Goal: Navigation & Orientation: Find specific page/section

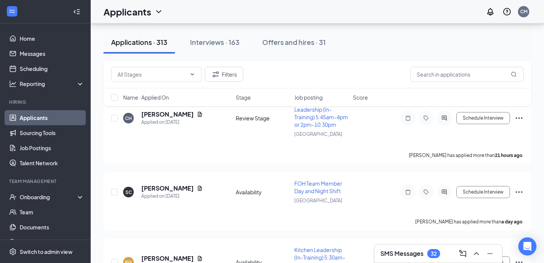
scroll to position [130, 0]
click at [65, 72] on link "Scheduling" at bounding box center [52, 68] width 65 height 15
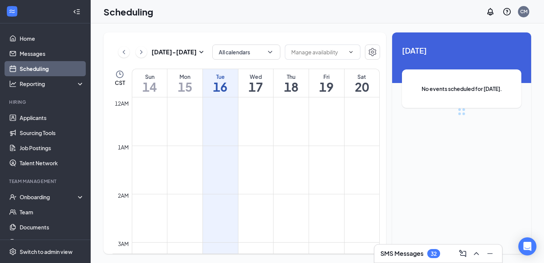
scroll to position [371, 0]
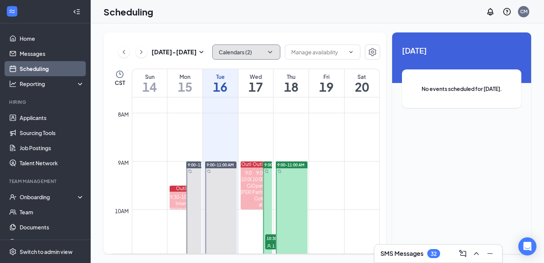
click at [246, 57] on button "Calendars (2)" at bounding box center [246, 52] width 68 height 15
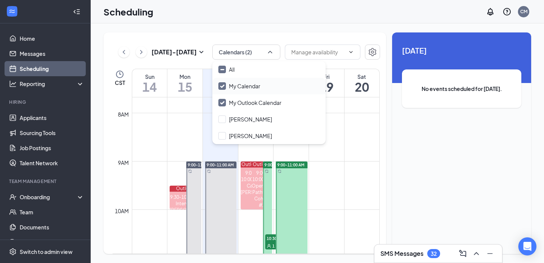
click at [224, 86] on input "My Calendar" at bounding box center [239, 86] width 42 height 8
checkbox input "false"
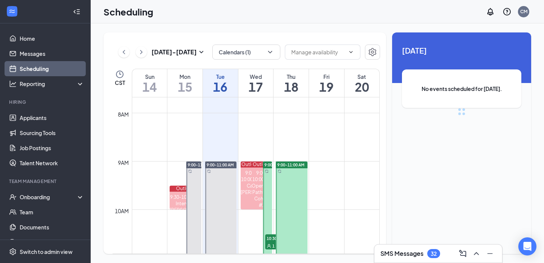
click at [360, 32] on div "[DATE] - [DATE] Calendars (1) CST Sun 14 Mon 15 Tue 16 Wed 17 Thu 18 Fri 19 Sat…" at bounding box center [244, 143] width 282 height 222
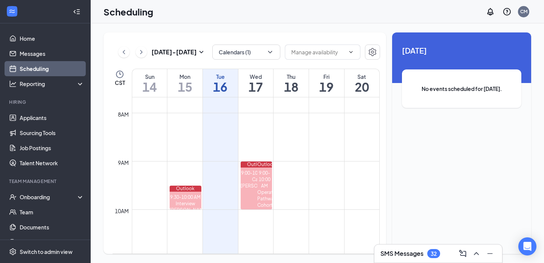
click at [396, 260] on div "SMS Messages 32" at bounding box center [438, 254] width 128 height 18
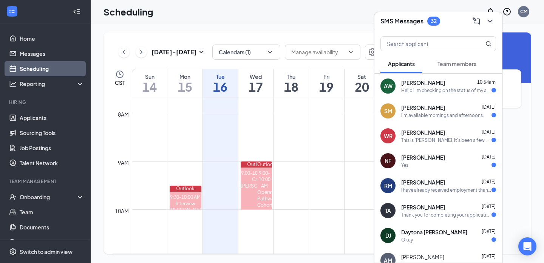
click at [404, 22] on h3 "SMS Messages" at bounding box center [401, 21] width 43 height 8
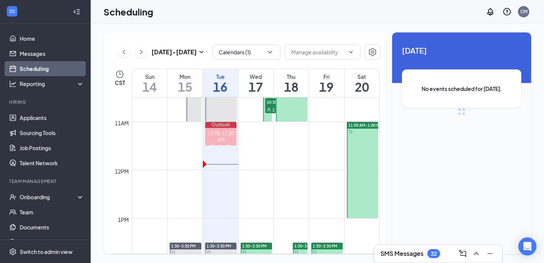
scroll to position [529, 0]
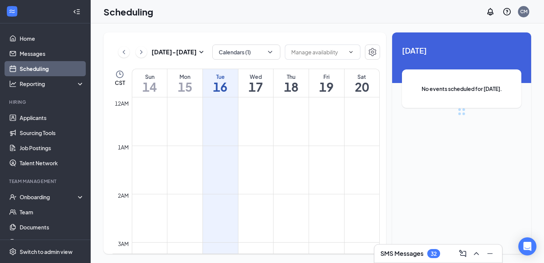
scroll to position [371, 0]
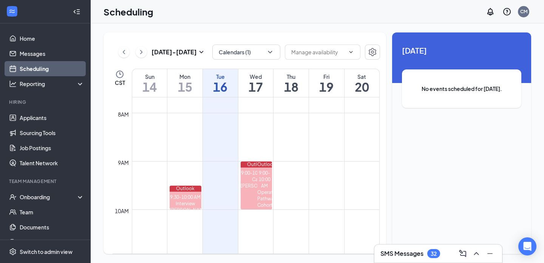
click at [412, 259] on div "SMS Messages 32" at bounding box center [438, 254] width 116 height 12
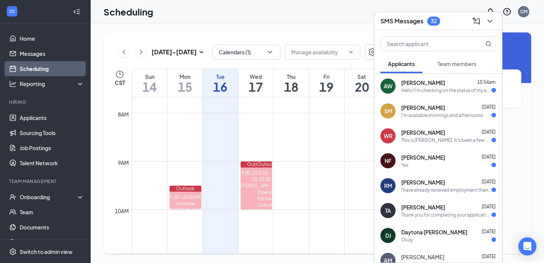
click at [389, 18] on h3 "SMS Messages" at bounding box center [401, 21] width 43 height 8
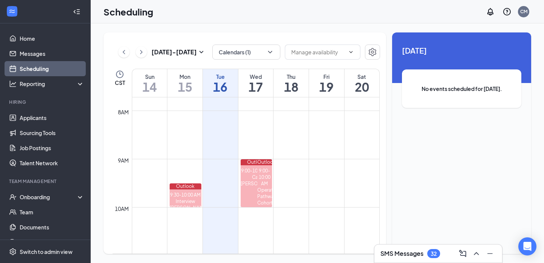
scroll to position [381, 0]
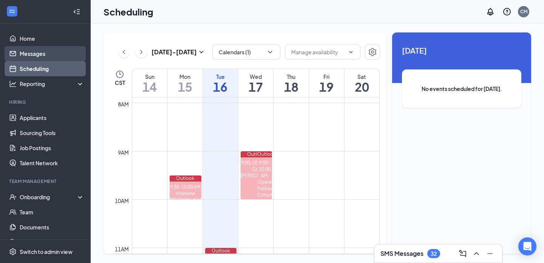
click at [56, 46] on link "Messages" at bounding box center [52, 53] width 65 height 15
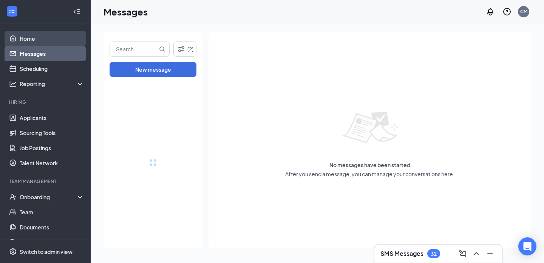
click at [53, 37] on link "Home" at bounding box center [52, 38] width 65 height 15
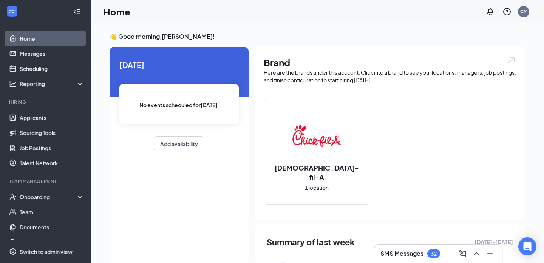
click at [412, 255] on h3 "SMS Messages" at bounding box center [401, 254] width 43 height 8
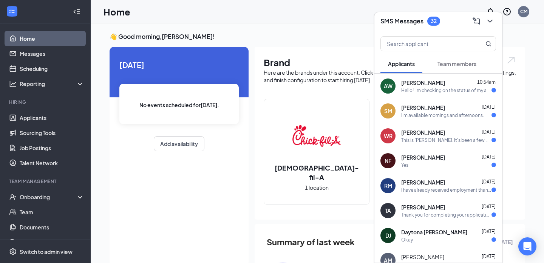
click at [395, 27] on div "SMS Messages 32" at bounding box center [438, 21] width 128 height 18
